Goal: Information Seeking & Learning: Understand process/instructions

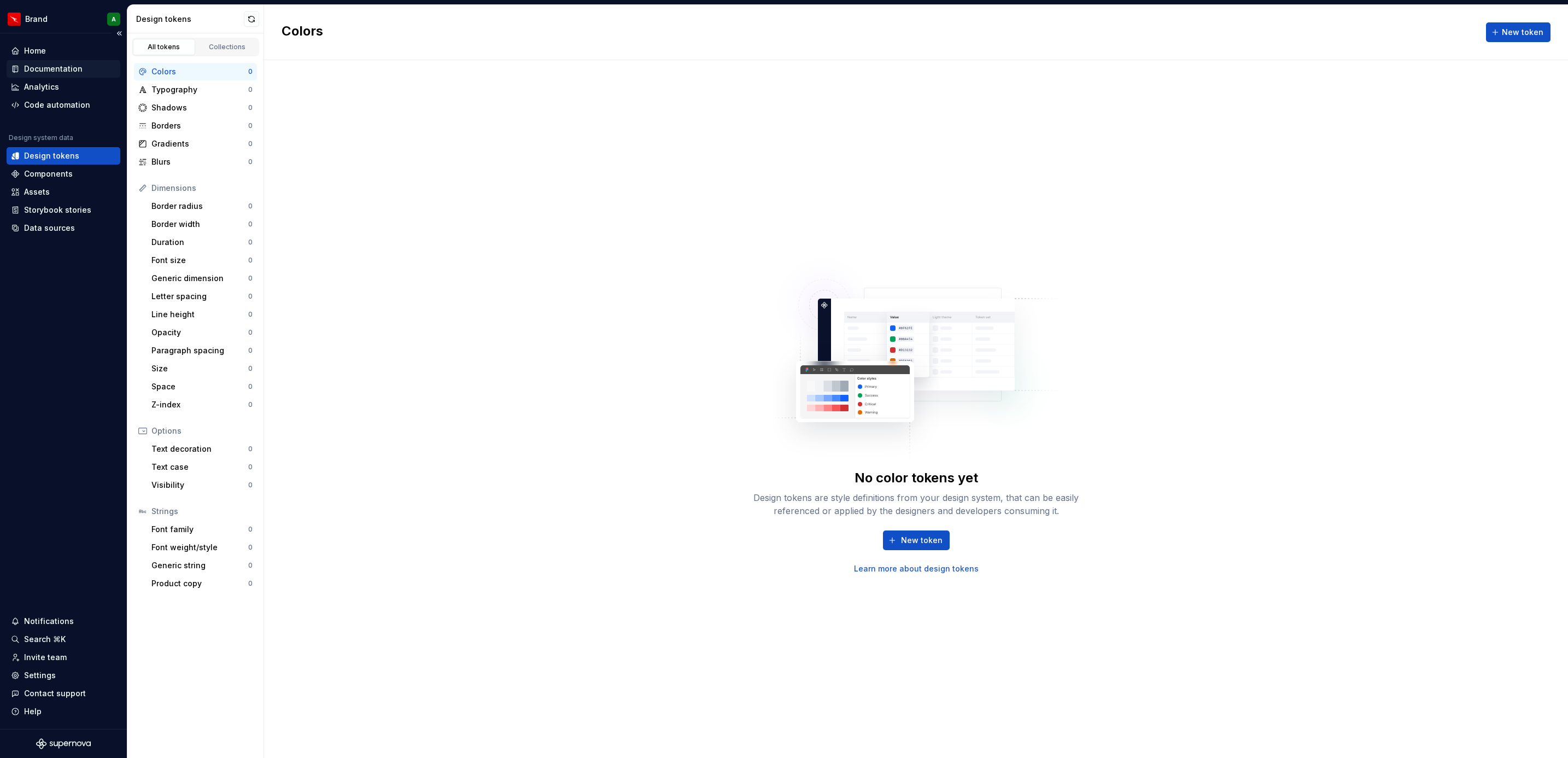
click at [69, 65] on div "Documentation" at bounding box center [53, 69] width 58 height 11
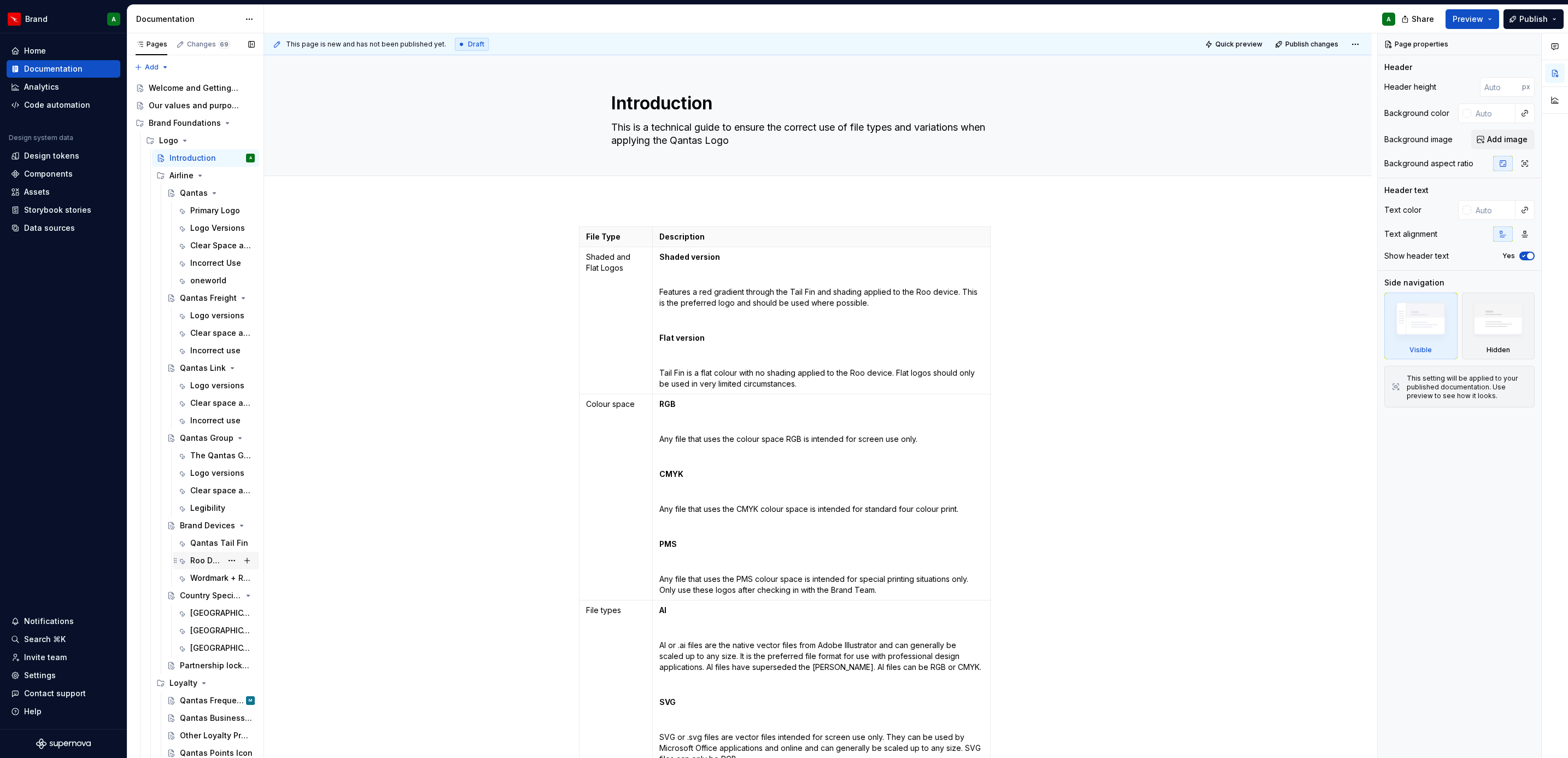
click at [215, 566] on div "Roo Device" at bounding box center [223, 560] width 65 height 15
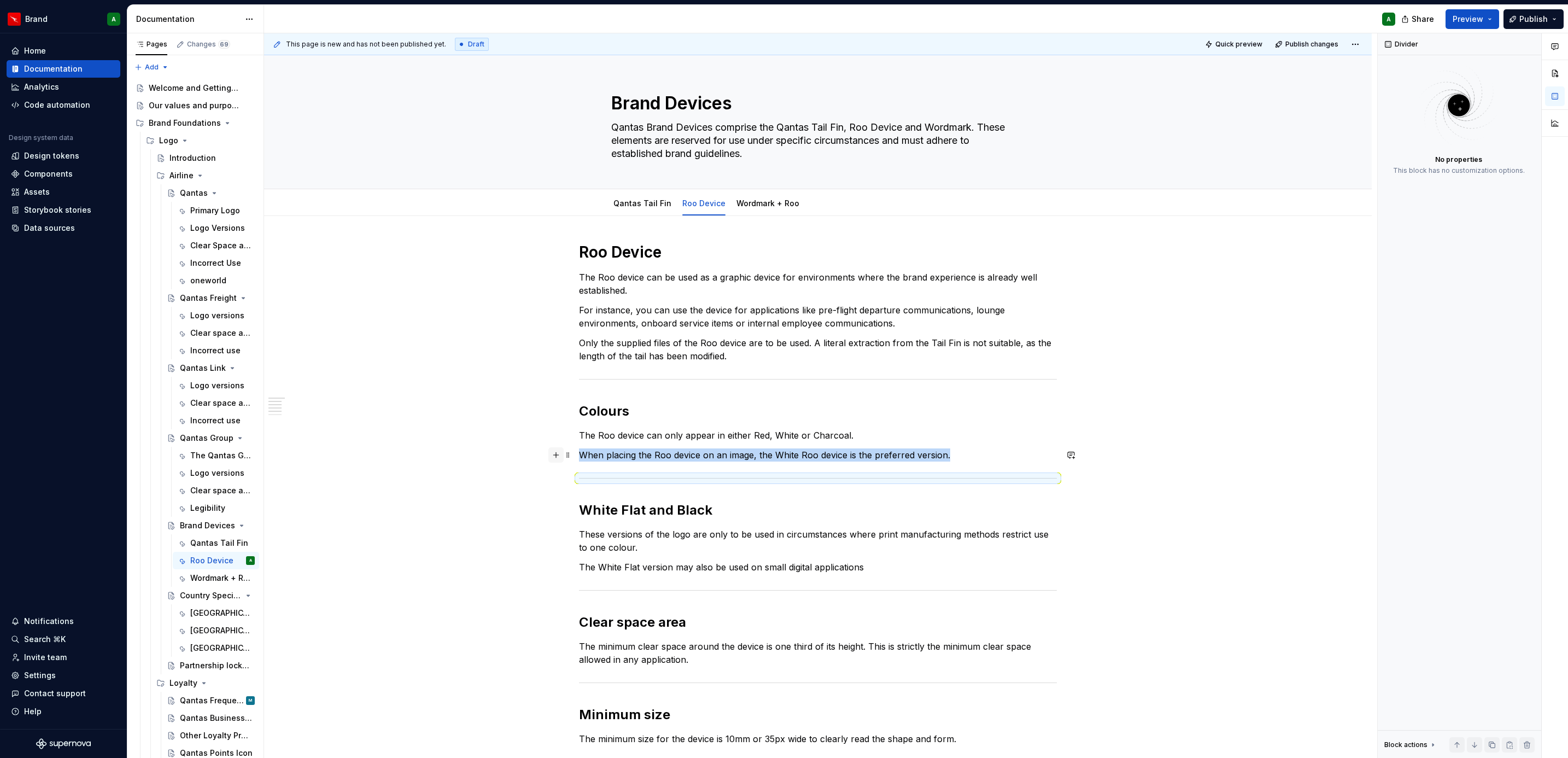
click at [554, 455] on button "button" at bounding box center [556, 455] width 15 height 15
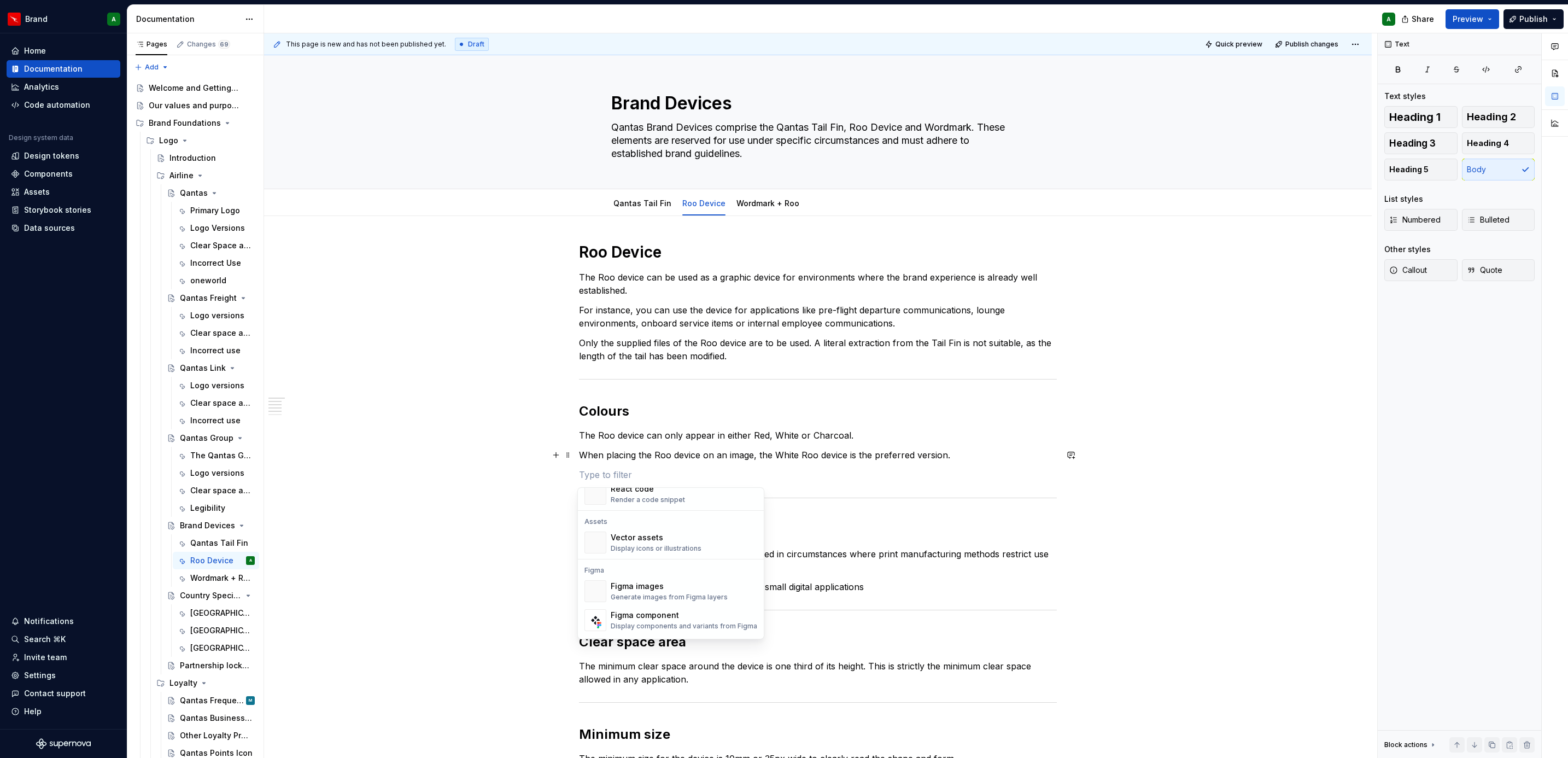
scroll to position [984, 0]
click at [671, 565] on div "Generate images from Figma layers" at bounding box center [669, 567] width 117 height 8
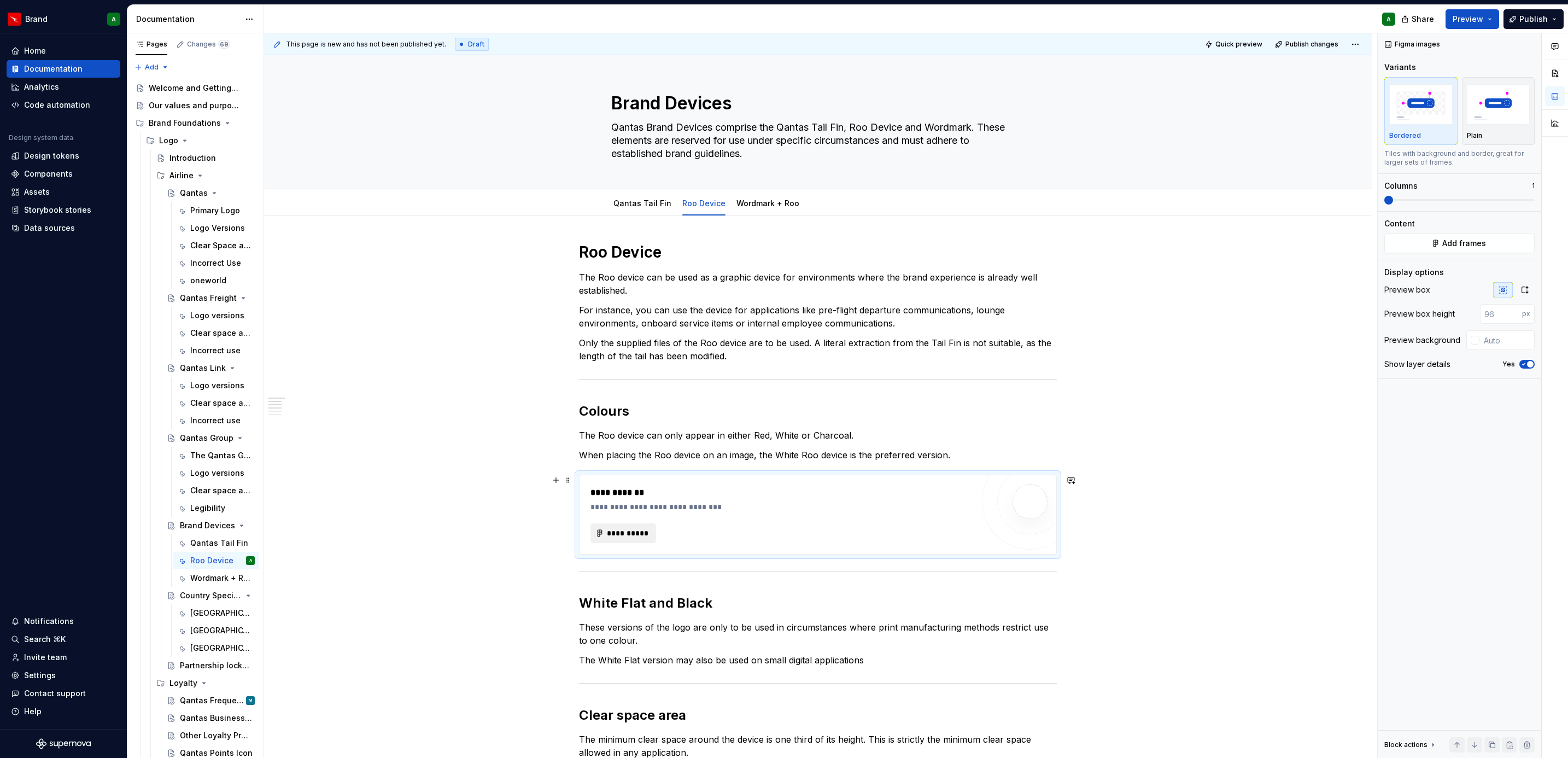
click at [635, 533] on span "**********" at bounding box center [627, 533] width 43 height 11
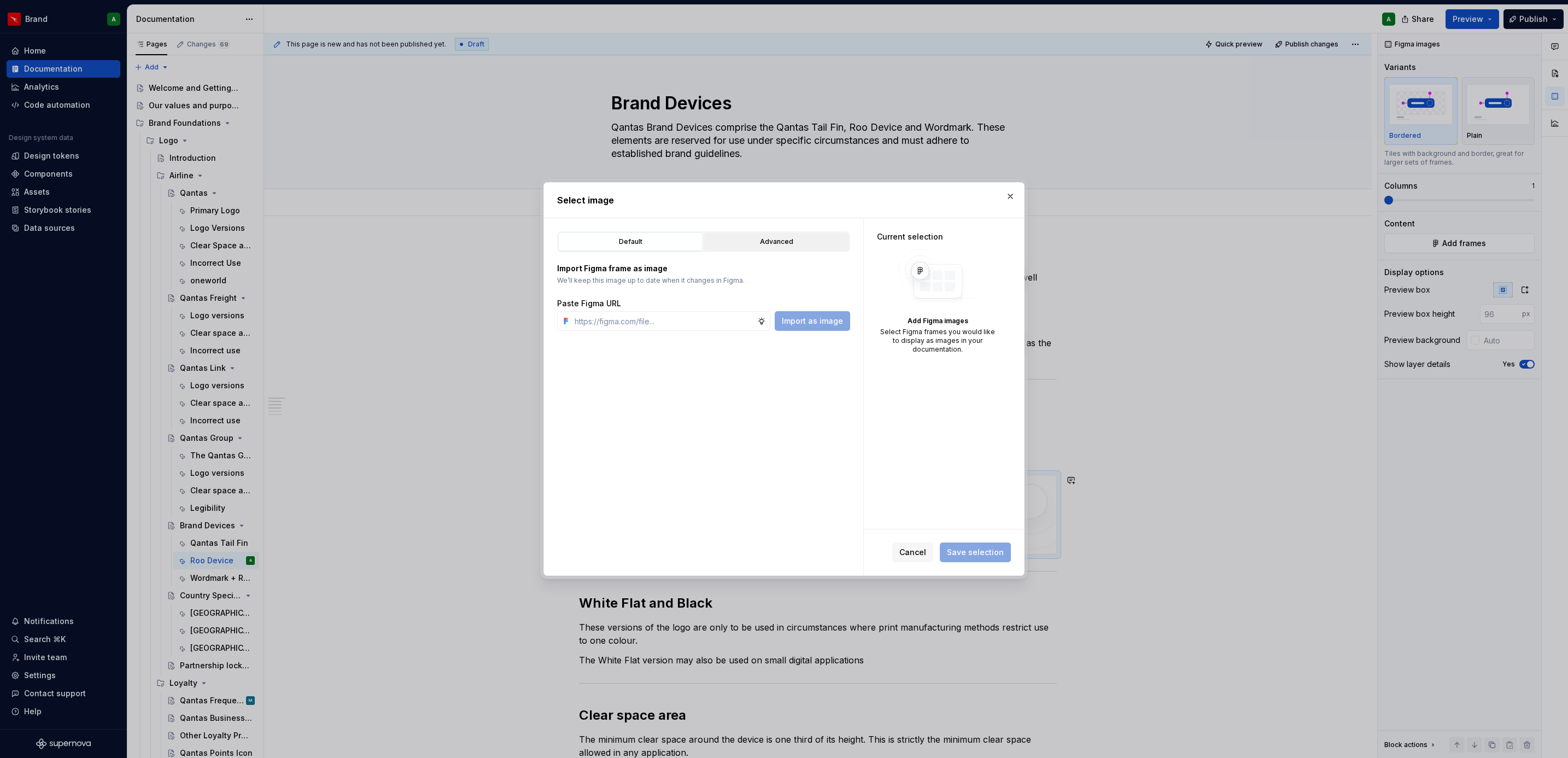
click at [814, 245] on div "Advanced" at bounding box center [777, 242] width 137 height 11
click at [1009, 196] on button "button" at bounding box center [1010, 196] width 15 height 15
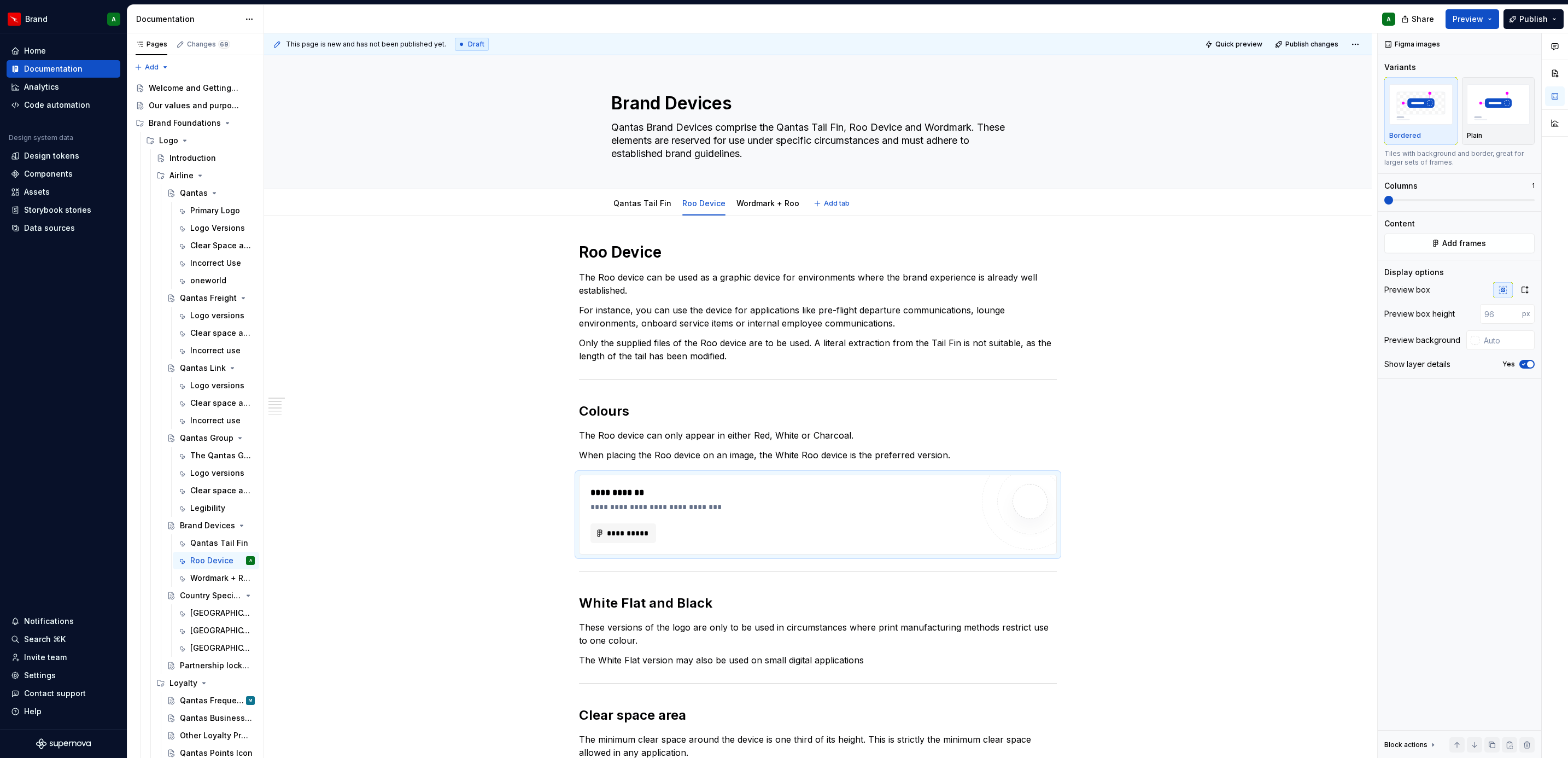
type textarea "*"
